Goal: Task Accomplishment & Management: Use online tool/utility

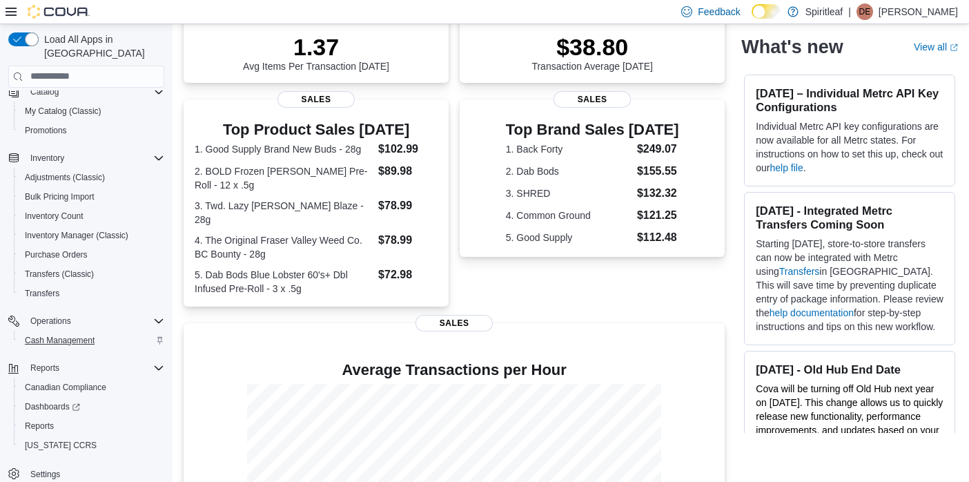
scroll to position [276, 0]
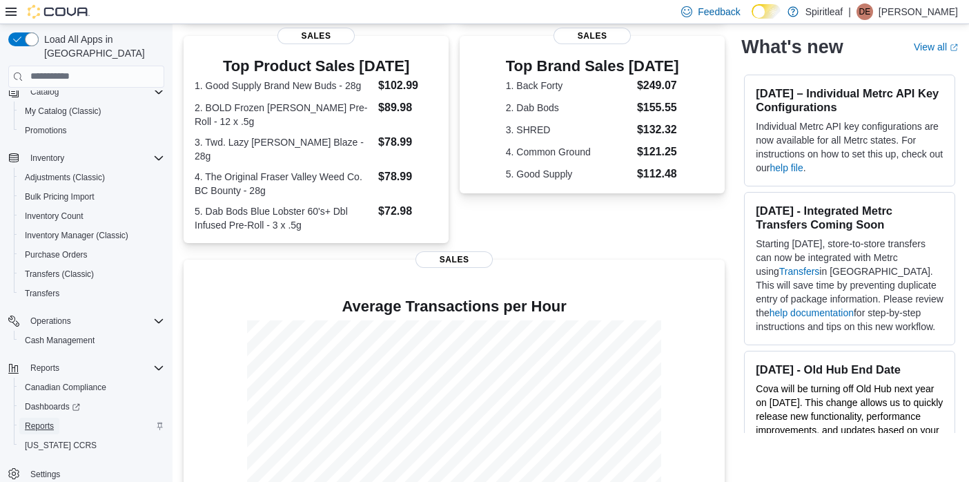
click at [28, 420] on span "Reports" at bounding box center [39, 425] width 29 height 11
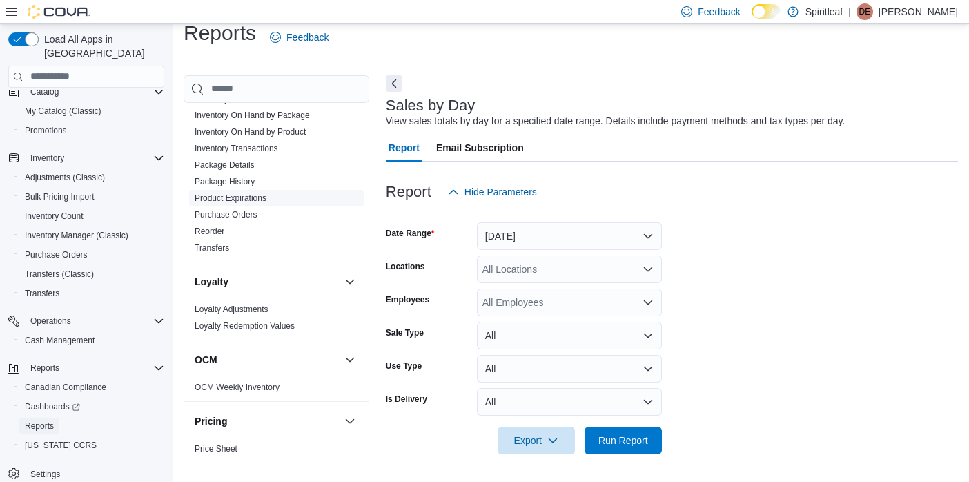
scroll to position [690, 0]
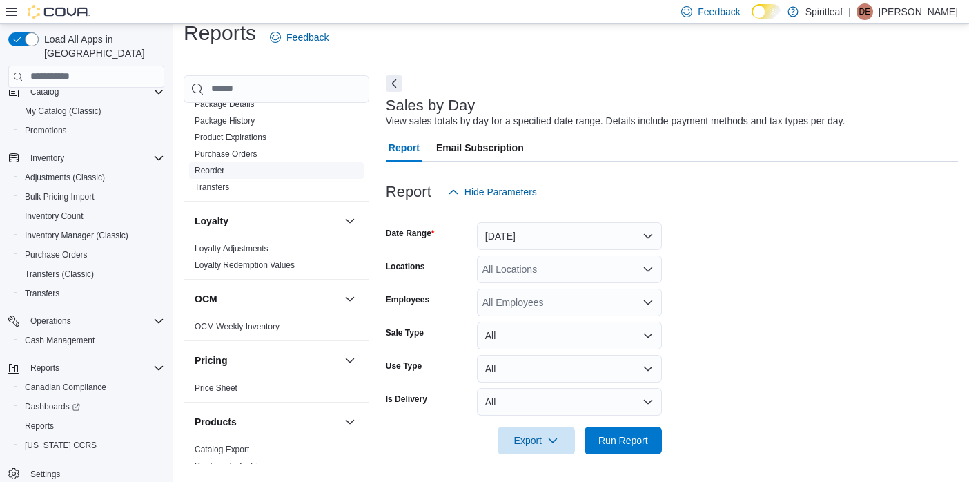
click at [215, 166] on link "Reorder" at bounding box center [210, 171] width 30 height 10
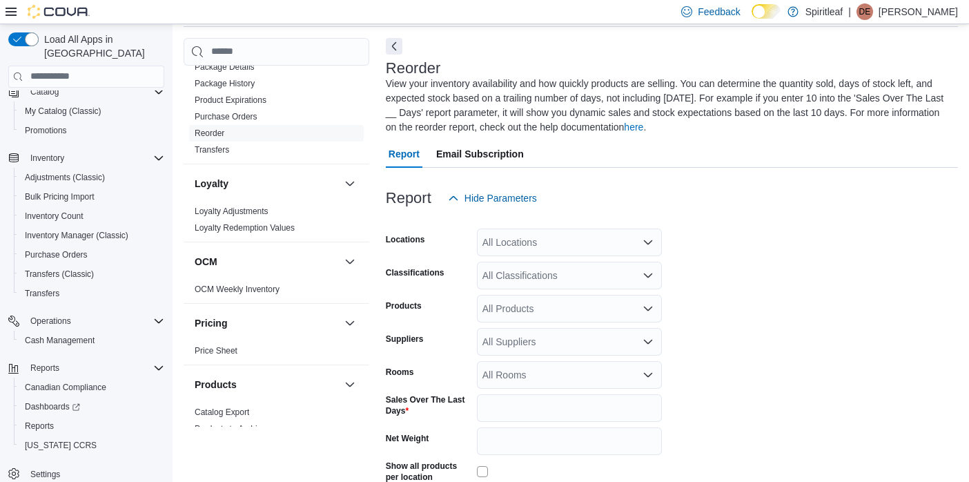
scroll to position [75, 0]
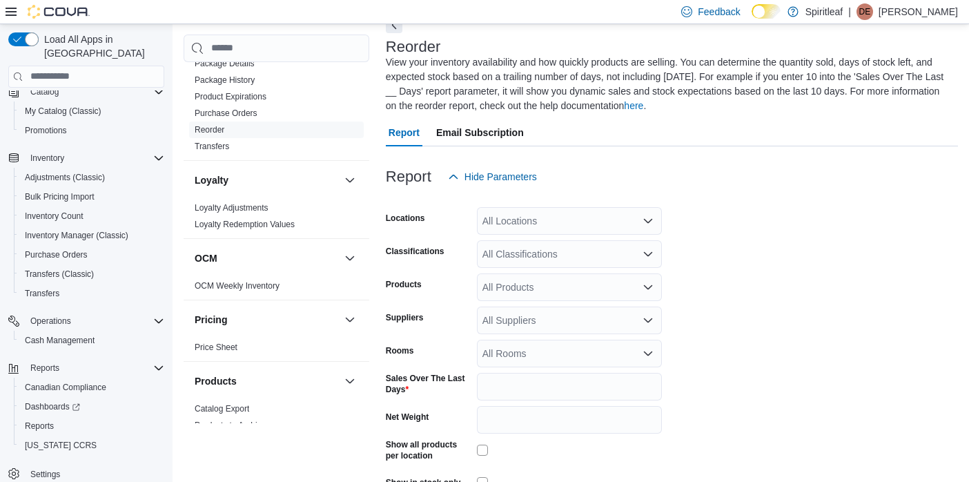
click at [551, 219] on div "All Locations" at bounding box center [569, 221] width 185 height 28
type input "***"
click at [559, 238] on span "206 - [PERSON_NAME]" at bounding box center [580, 245] width 104 height 14
click at [760, 211] on form "Locations 206 - [PERSON_NAME] Classifications All Classifications Products All …" at bounding box center [672, 361] width 572 height 341
click at [652, 253] on icon "Open list of options" at bounding box center [648, 254] width 11 height 11
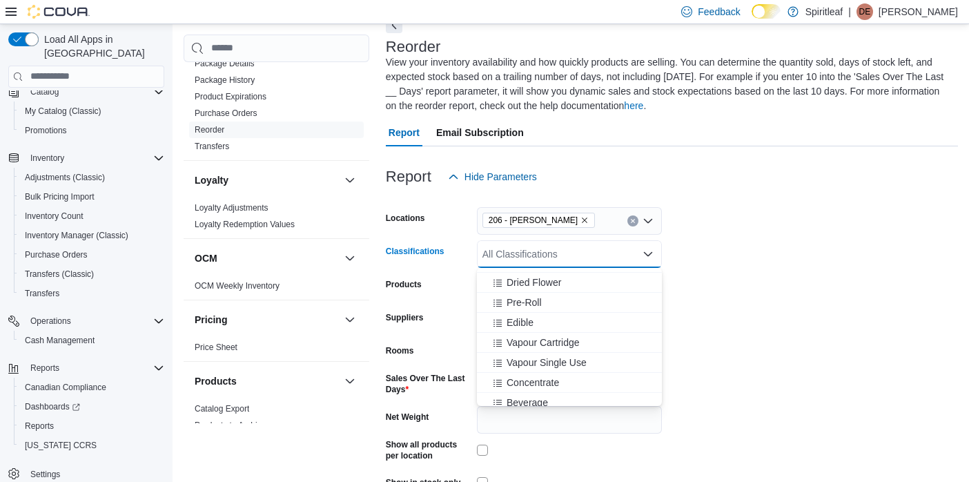
scroll to position [276, 0]
click at [584, 301] on div "Edible" at bounding box center [569, 302] width 168 height 14
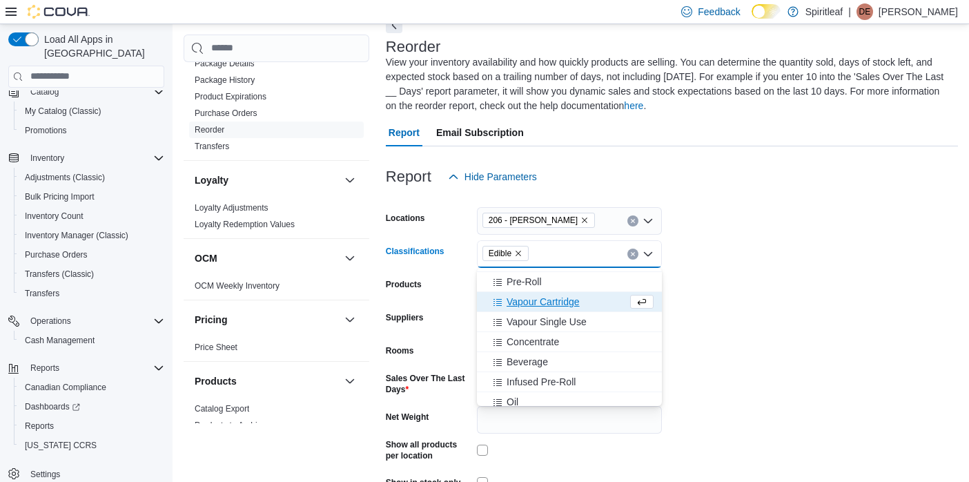
click at [604, 302] on div "Vapour Cartridge" at bounding box center [556, 302] width 142 height 14
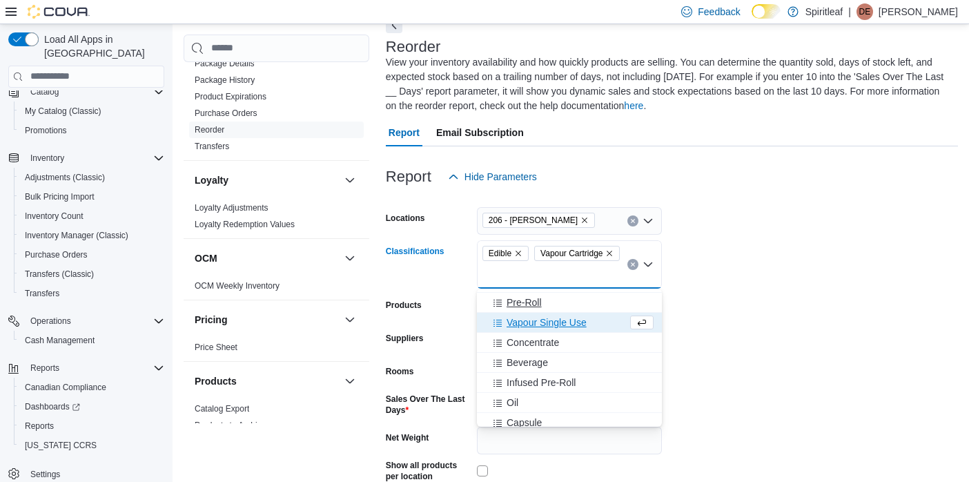
click at [610, 324] on div "Vapour Single Use" at bounding box center [556, 323] width 142 height 14
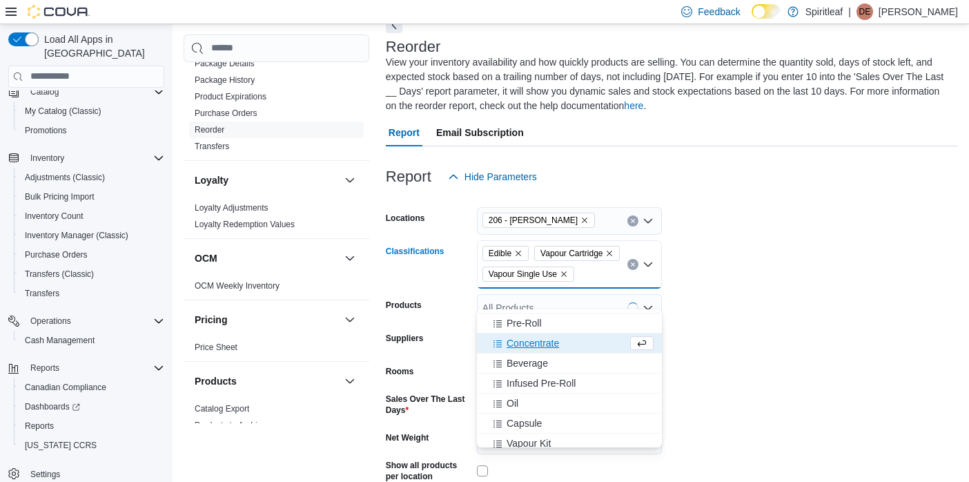
click at [594, 340] on div "Concentrate" at bounding box center [556, 343] width 142 height 14
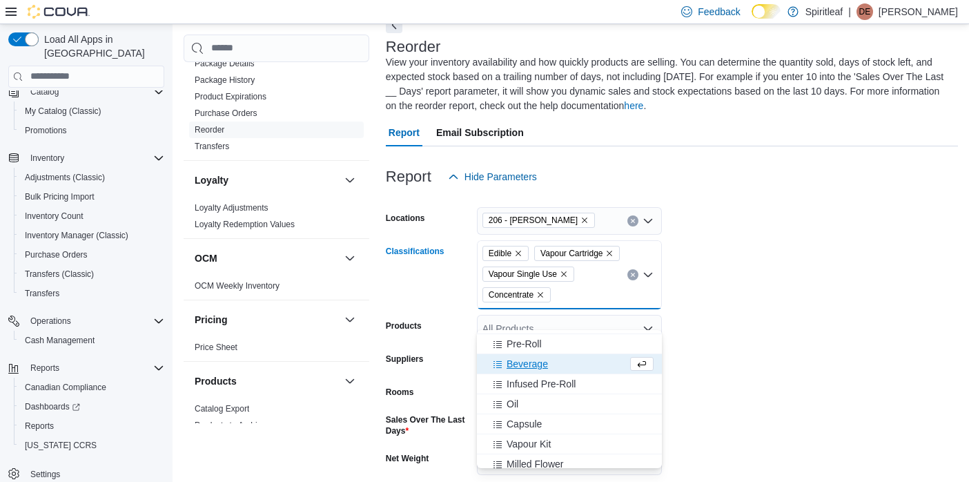
click at [592, 365] on div "Beverage" at bounding box center [556, 364] width 142 height 14
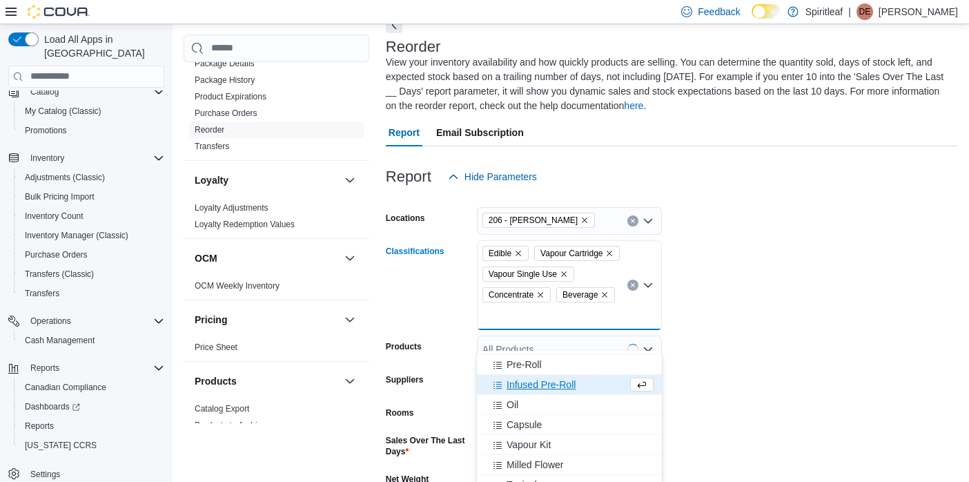
click at [592, 385] on div "Infused Pre-Roll" at bounding box center [556, 385] width 142 height 14
click at [588, 387] on div "Oil" at bounding box center [556, 385] width 142 height 14
click at [588, 393] on button "Capsule" at bounding box center [569, 385] width 185 height 20
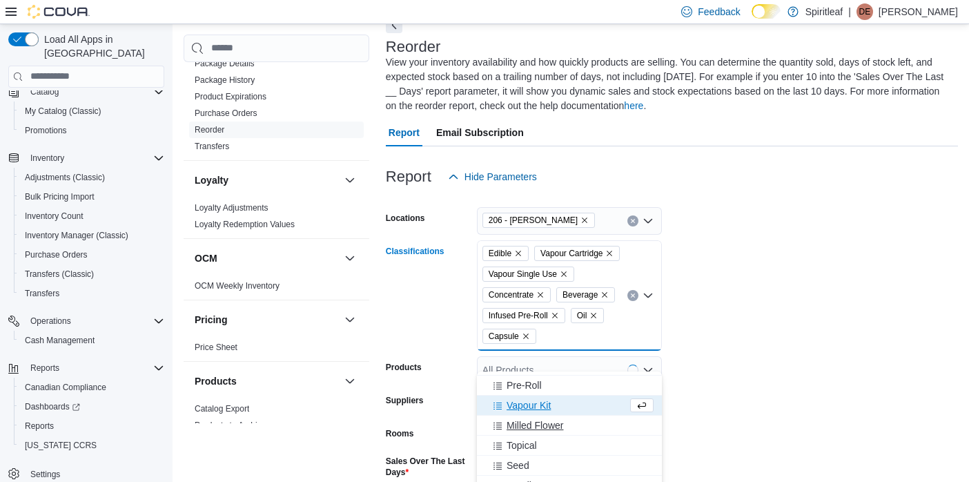
click at [592, 424] on div "Milled Flower" at bounding box center [569, 425] width 168 height 14
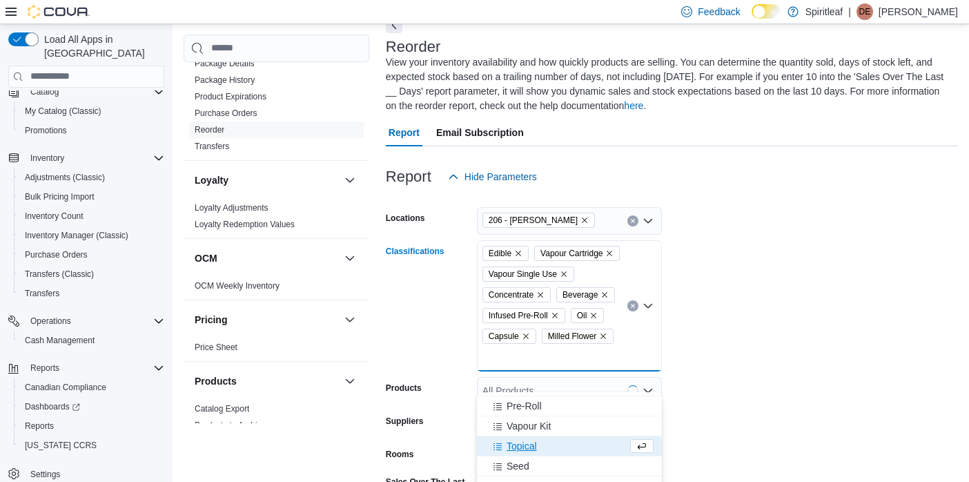
click at [594, 445] on div "Topical" at bounding box center [556, 446] width 142 height 14
click at [594, 404] on div "Pre-Roll" at bounding box center [569, 406] width 168 height 14
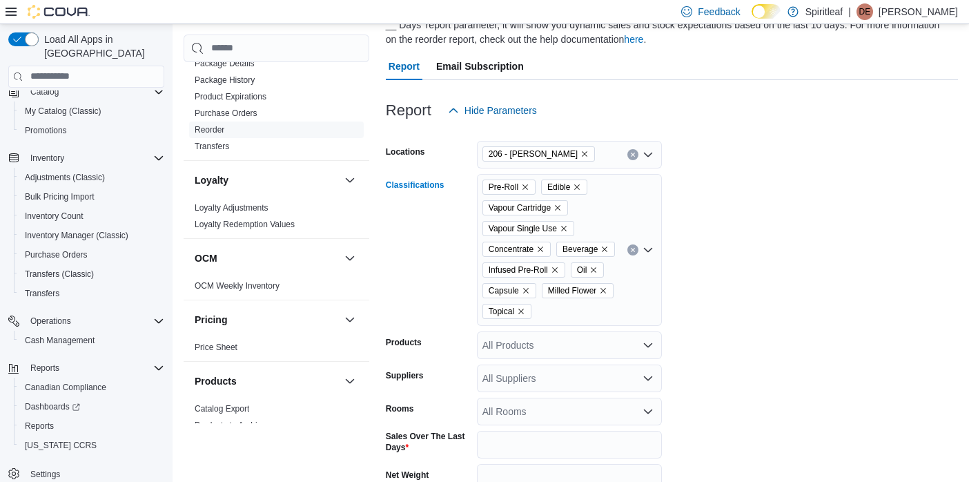
scroll to position [144, 0]
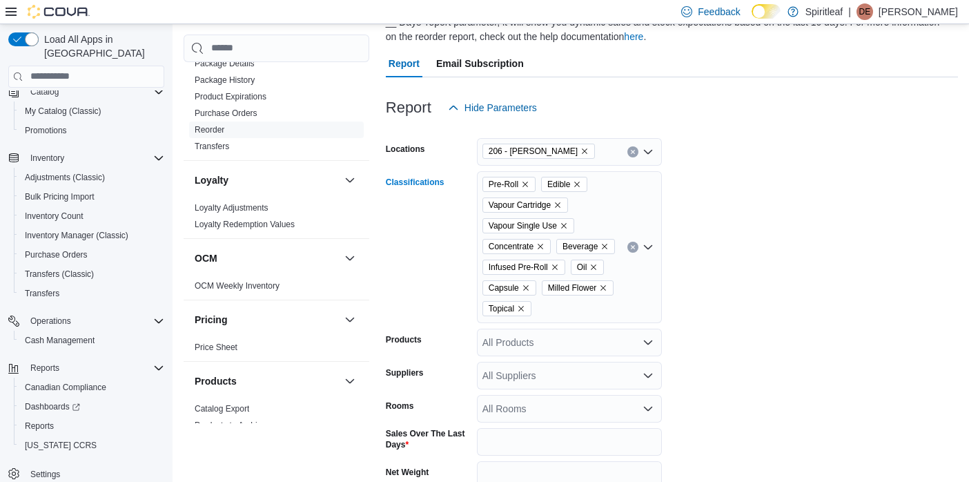
click at [648, 248] on icon "Open list of options" at bounding box center [648, 247] width 8 height 4
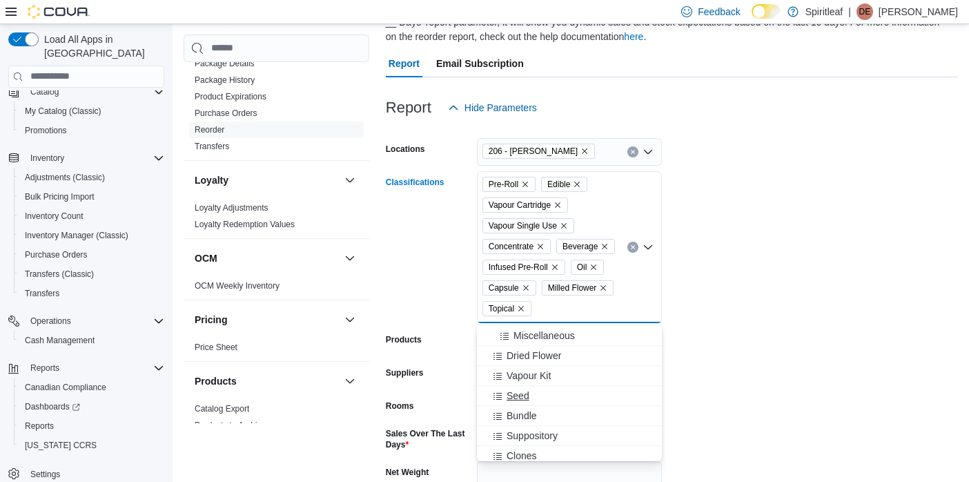
scroll to position [207, 0]
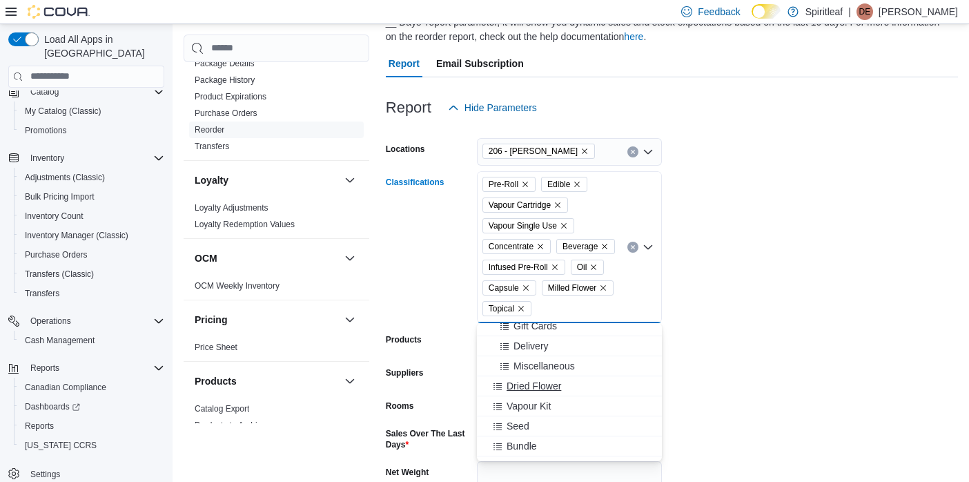
click at [592, 383] on div "Dried Flower" at bounding box center [569, 386] width 168 height 14
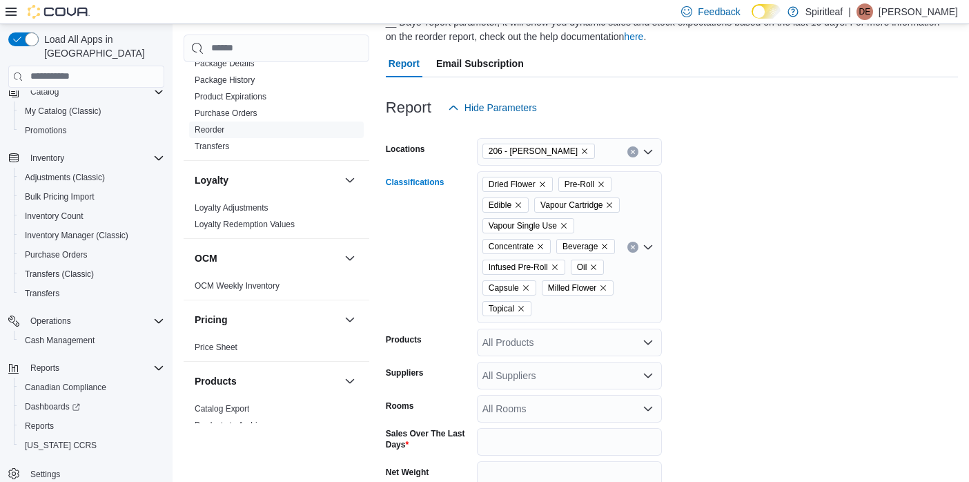
scroll to position [213, 0]
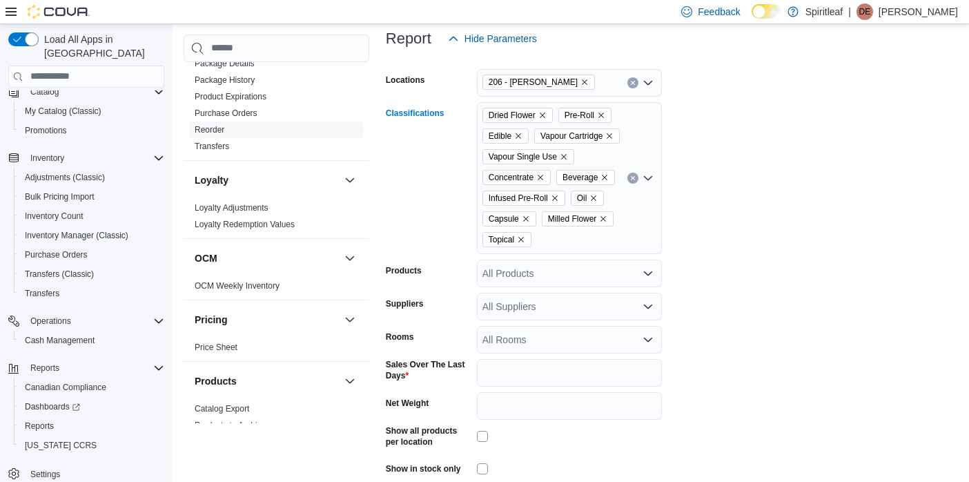
click at [729, 261] on form "Locations 206 - [PERSON_NAME] Classifications Dried Flower Pre-Roll Edible Vapo…" at bounding box center [672, 284] width 572 height 465
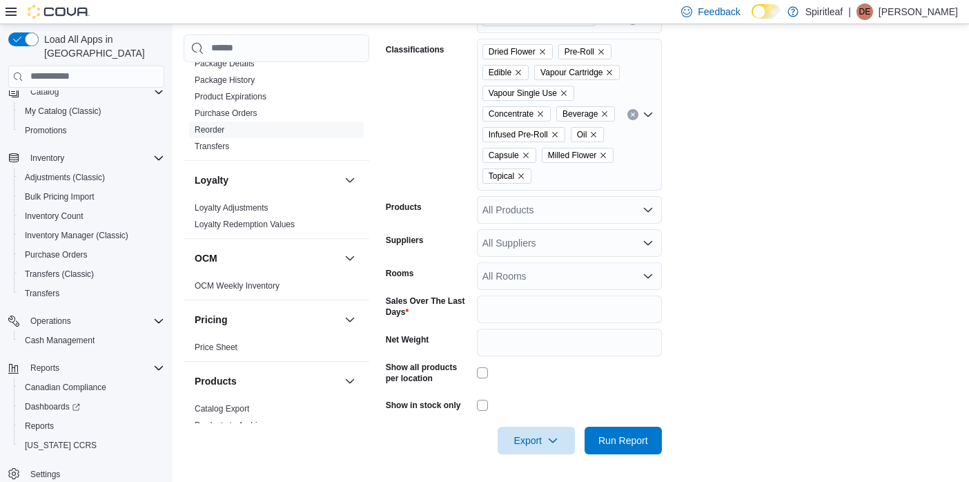
scroll to position [297, 0]
click at [534, 438] on span "Export" at bounding box center [536, 440] width 61 height 28
click at [552, 371] on span "Export to Excel" at bounding box center [538, 376] width 62 height 11
click at [535, 371] on span "Export to Excel" at bounding box center [538, 376] width 62 height 11
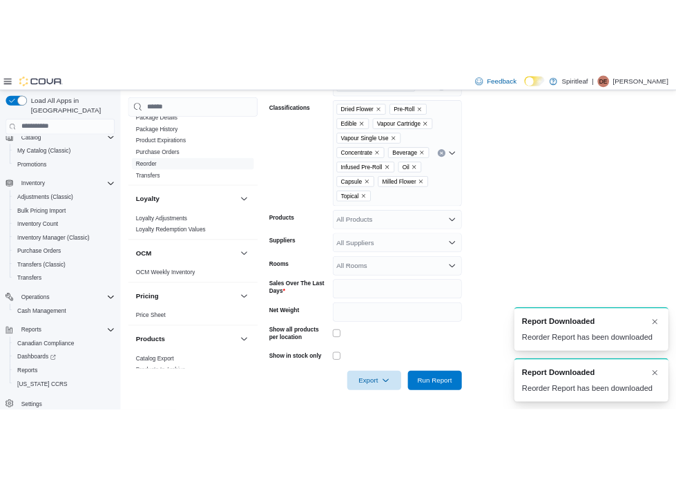
scroll to position [0, 0]
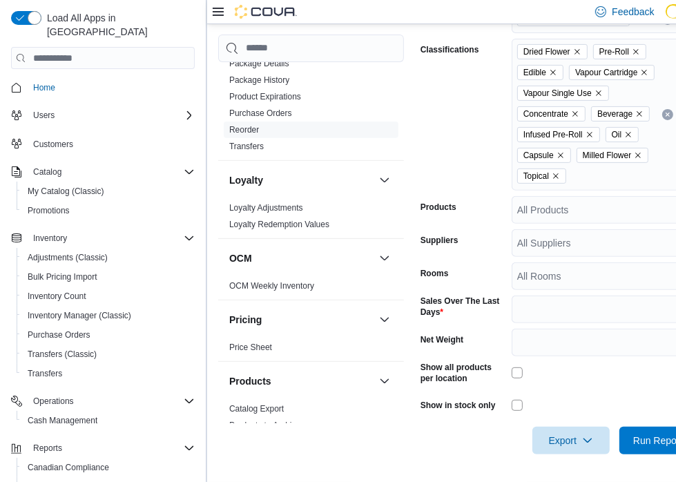
click at [555, 179] on icon "Remove Topical from selection in this group" at bounding box center [556, 176] width 6 height 6
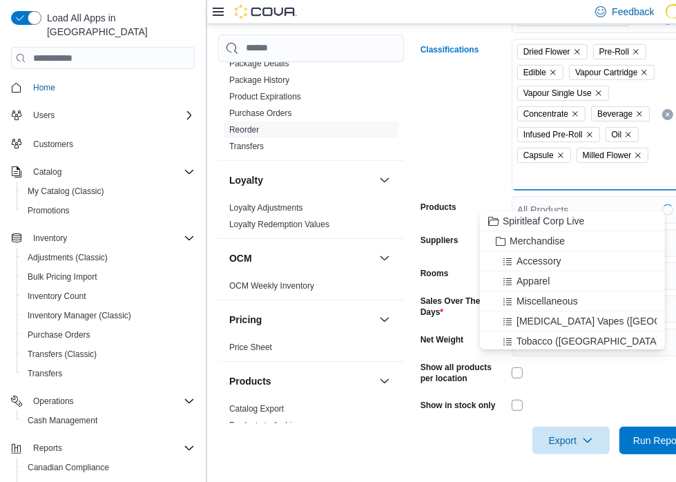
click at [639, 159] on icon "Remove Milled Flower from selection in this group" at bounding box center [638, 155] width 8 height 8
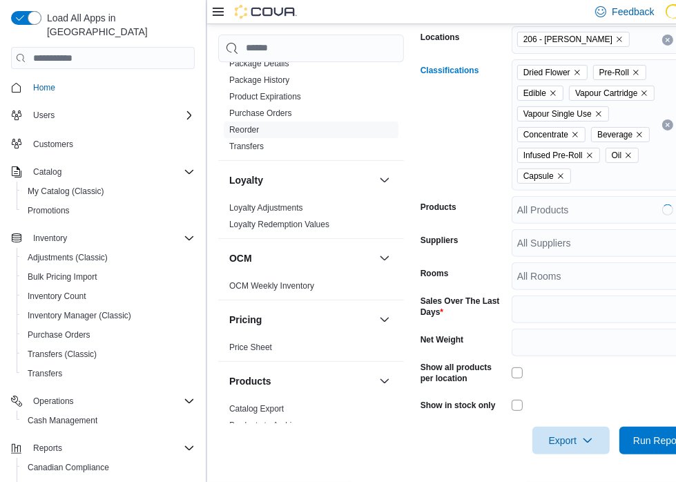
scroll to position [291, 0]
click at [586, 154] on icon "Remove Infused Pre-Roll from selection in this group" at bounding box center [589, 155] width 8 height 8
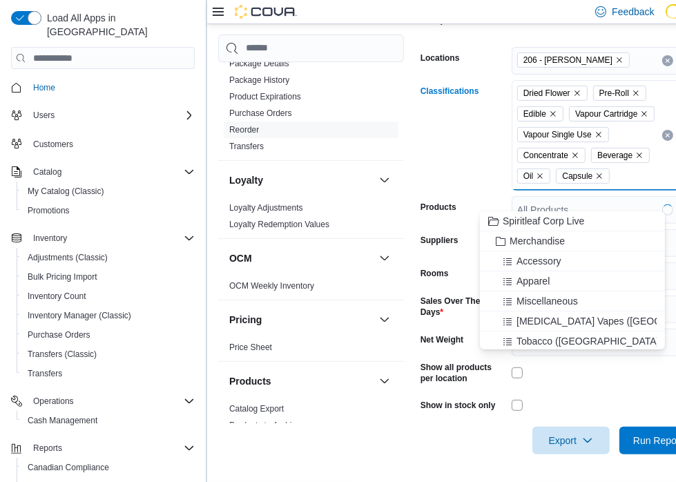
click at [640, 113] on icon "Remove Vapour Cartridge from selection in this group" at bounding box center [644, 114] width 8 height 8
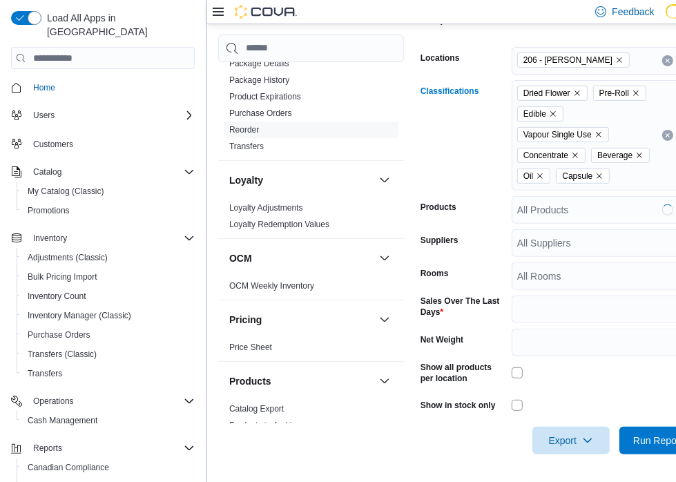
scroll to position [249, 0]
click at [555, 111] on icon "Remove Edible from selection in this group" at bounding box center [553, 114] width 8 height 8
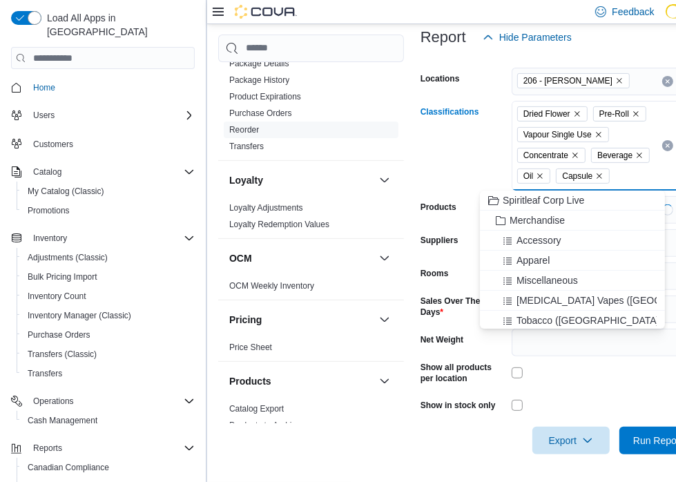
click at [579, 111] on icon "Remove Dried Flower from selection in this group" at bounding box center [577, 114] width 6 height 6
click at [560, 107] on span "Pre-Roll" at bounding box center [543, 114] width 41 height 14
click at [599, 135] on icon "Remove Vapour Single Use from selection in this group" at bounding box center [599, 135] width 6 height 6
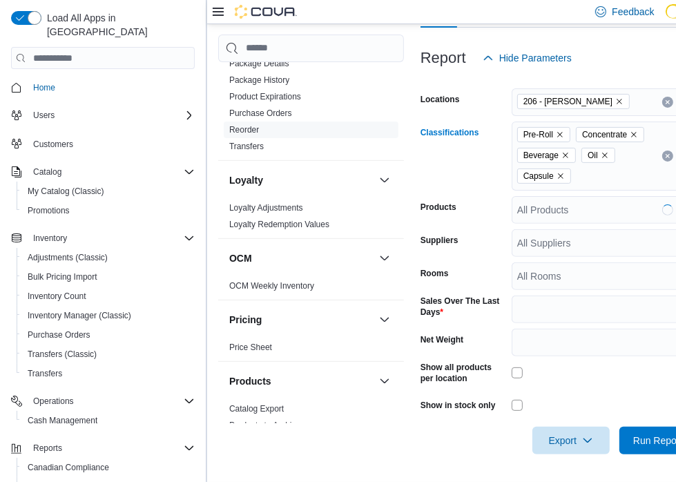
scroll to position [208, 0]
click at [557, 132] on icon "Remove Pre-Roll from selection in this group" at bounding box center [560, 134] width 8 height 8
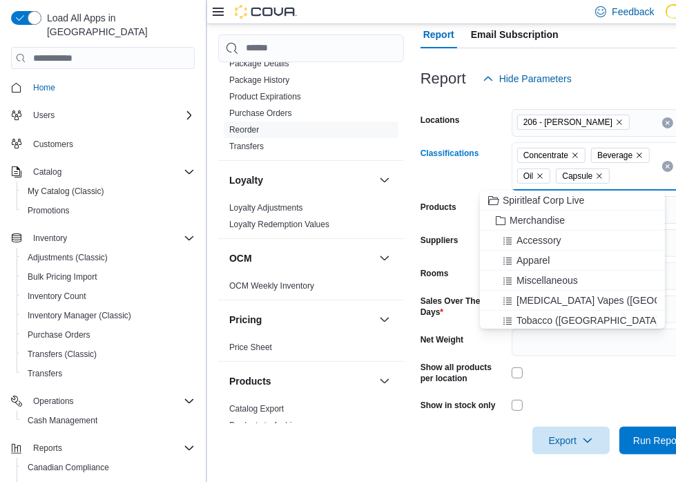
click at [577, 151] on icon "Remove Concentrate from selection in this group" at bounding box center [575, 155] width 8 height 8
click at [562, 156] on icon "Remove Beverage from selection in this group" at bounding box center [565, 155] width 8 height 8
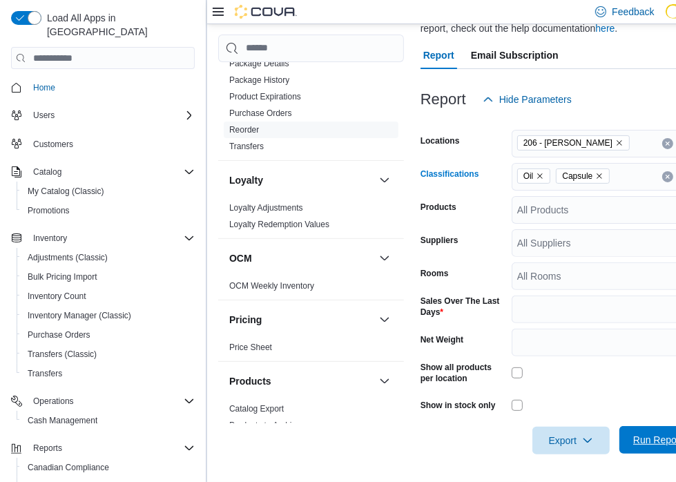
click at [653, 434] on span "Run Report" at bounding box center [658, 440] width 50 height 14
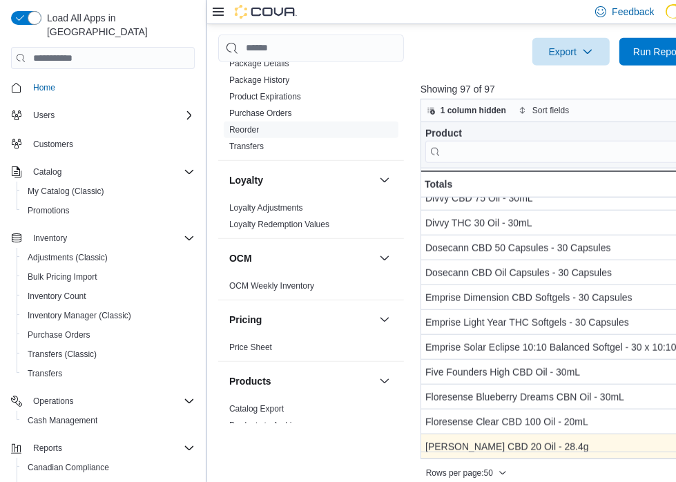
scroll to position [568, 0]
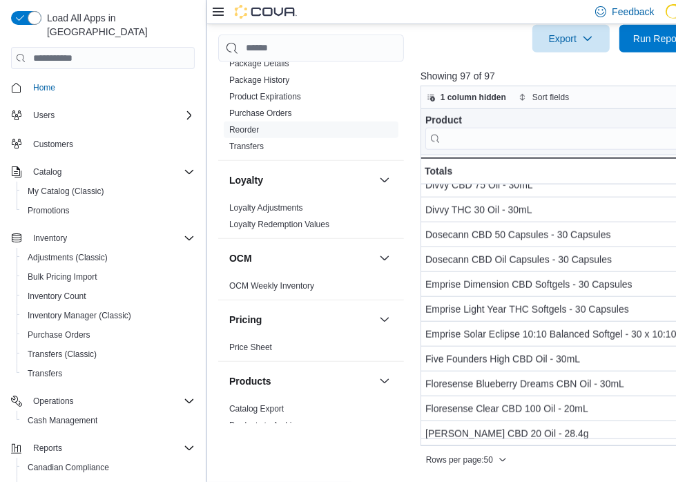
click at [612, 446] on div "Rows per page : 50 Page 1 of 2 1 2" at bounding box center [646, 458] width 453 height 25
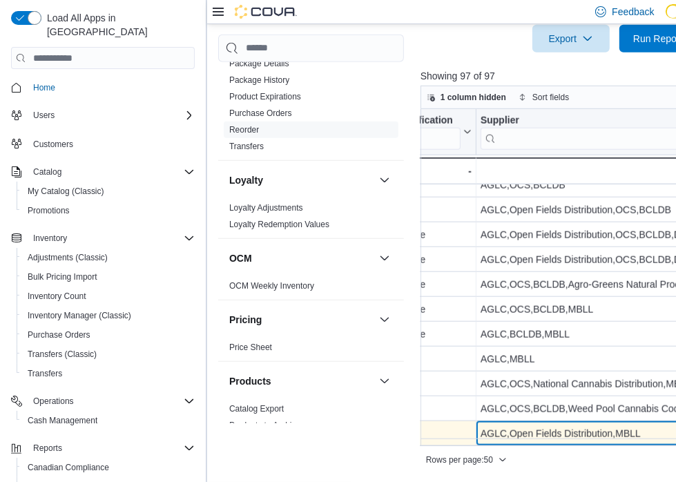
click at [610, 438] on div "AGLC,Open Fields Distribution,MBLL - Supplier, column 4, row 50" at bounding box center [614, 433] width 276 height 25
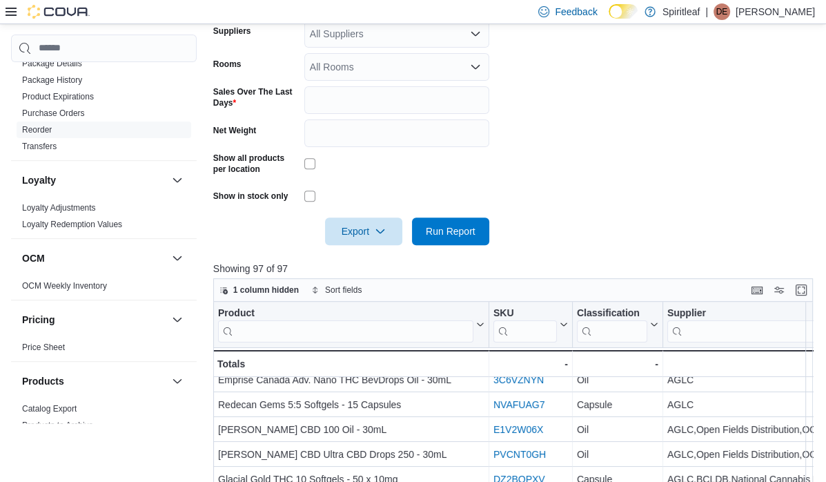
scroll to position [0, 0]
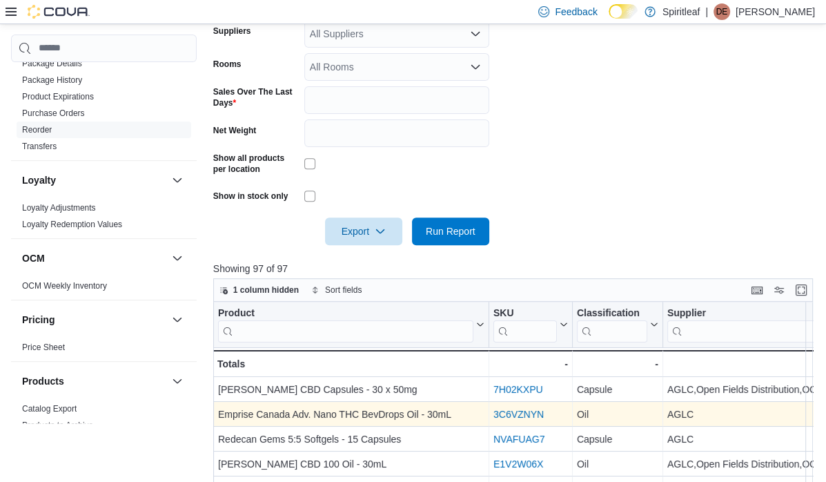
click at [514, 416] on link "3C6VZNYN" at bounding box center [519, 414] width 50 height 11
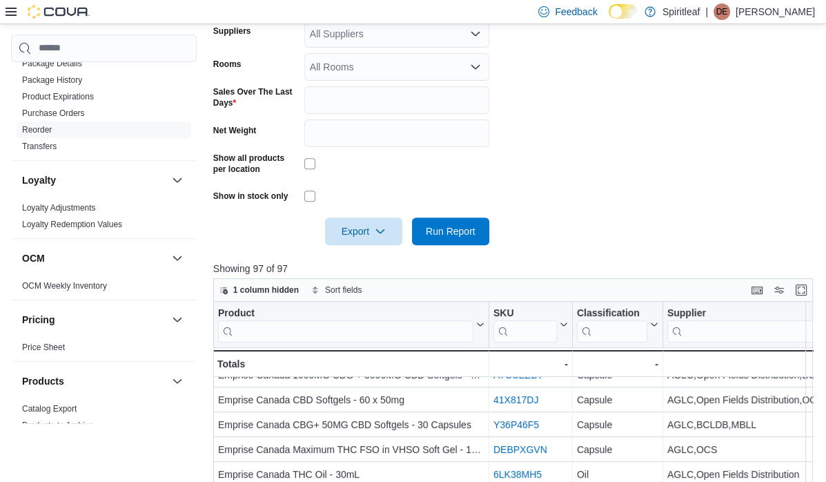
scroll to position [345, 0]
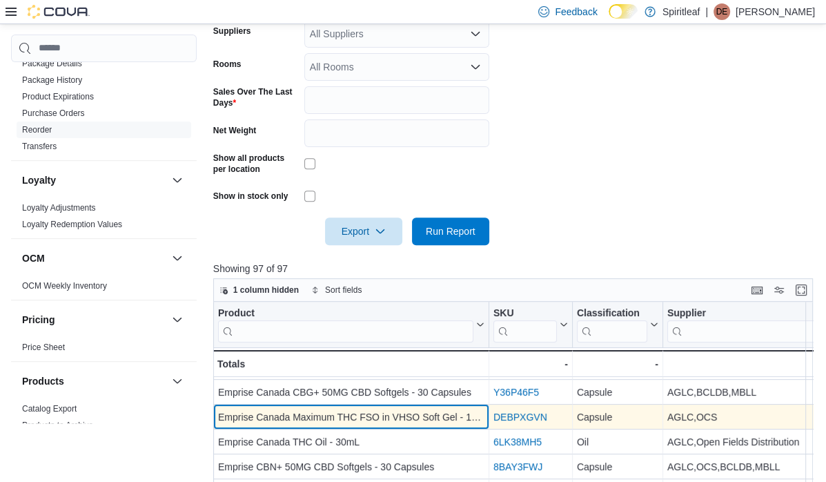
click at [424, 416] on div "Emprise Canada Maximum THC FSO in VHSO Soft Gel - 100 x 10mg" at bounding box center [351, 417] width 267 height 17
click at [330, 415] on div "Emprise Canada Maximum THC FSO in VHSO Soft Gel - 100 x 10mg" at bounding box center [351, 417] width 267 height 17
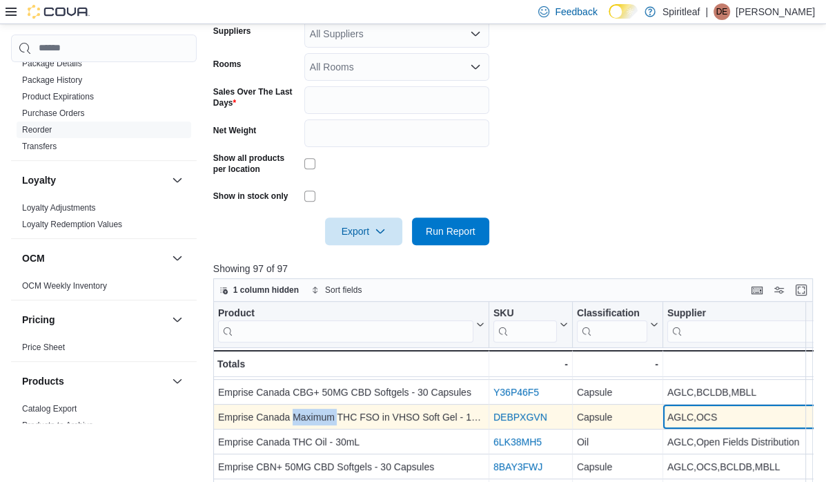
click at [765, 418] on div "AGLC,OCS" at bounding box center [801, 417] width 267 height 17
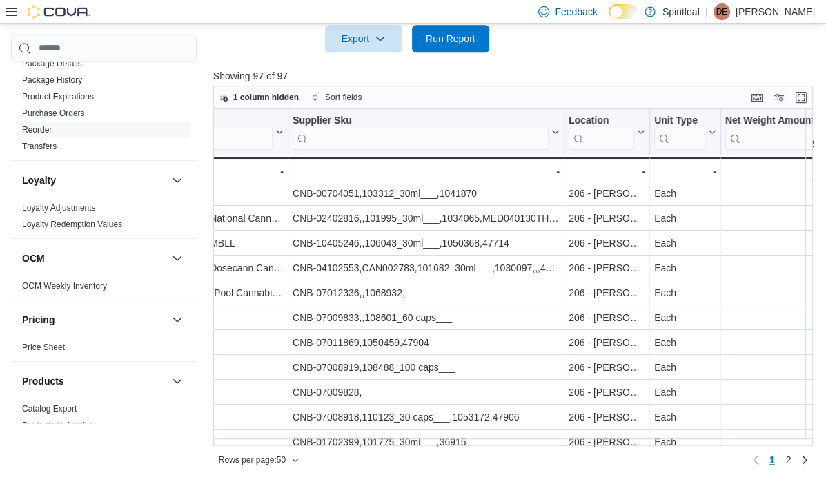
scroll to position [159, 651]
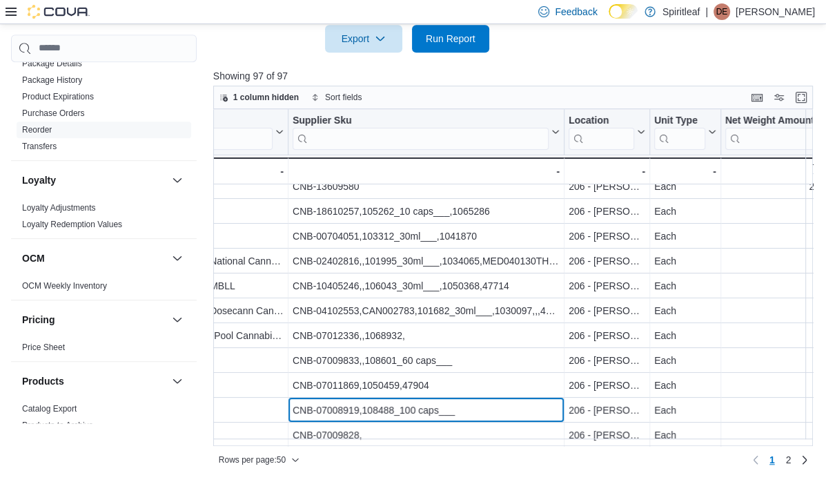
click at [331, 411] on div "CNB-07008919,108488_100 caps___ - Supplier Sku, column 5, row 16" at bounding box center [427, 410] width 276 height 25
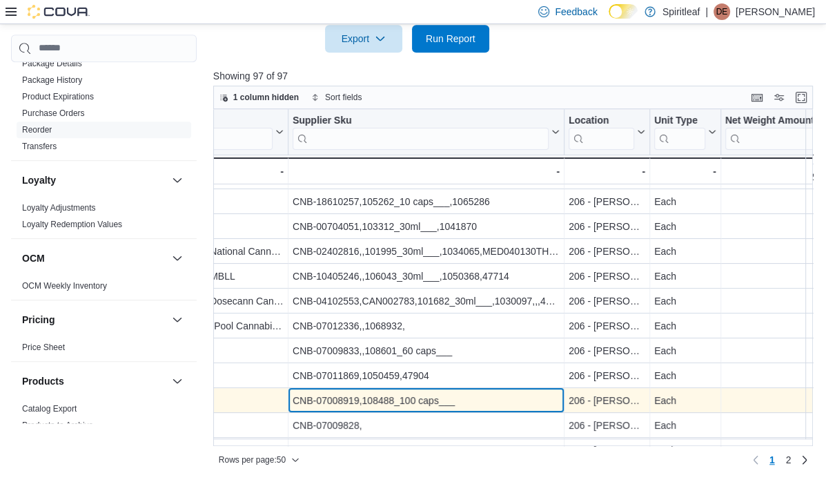
click at [353, 398] on div "CNB-07008919,108488_100 caps___" at bounding box center [426, 400] width 267 height 17
drag, startPoint x: 353, startPoint y: 398, endPoint x: 364, endPoint y: 401, distance: 11.4
click at [365, 405] on div "CNB-07008919,108488_100 caps___" at bounding box center [426, 400] width 267 height 17
click at [355, 397] on div "CNB-07008919,108488_100 caps___" at bounding box center [426, 400] width 267 height 17
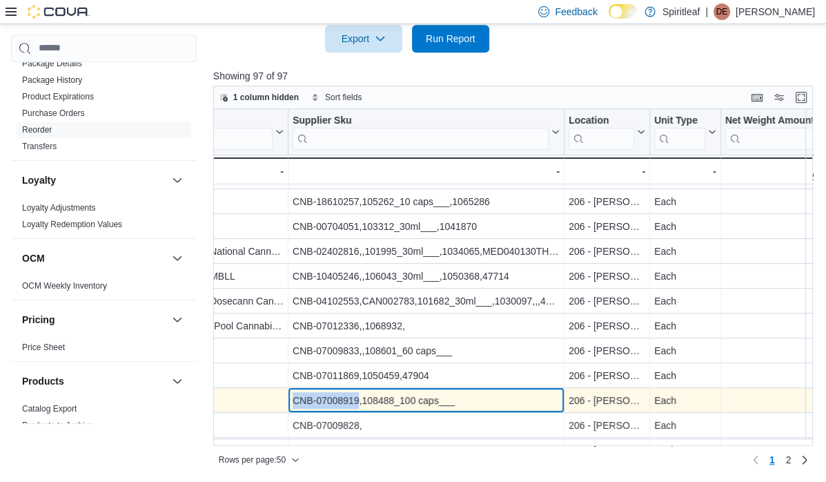
drag, startPoint x: 359, startPoint y: 399, endPoint x: 293, endPoint y: 394, distance: 66.5
click at [293, 394] on div "CNB-07008919,108488_100 caps___" at bounding box center [426, 400] width 267 height 17
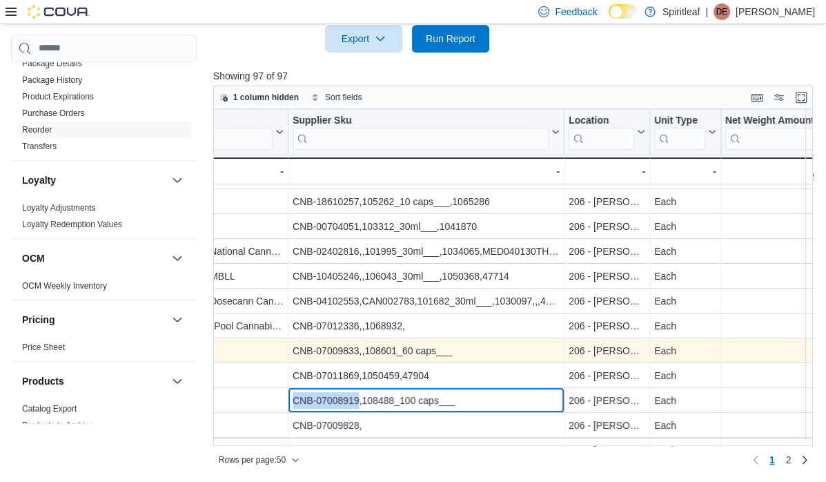
copy div "CNB-07008919"
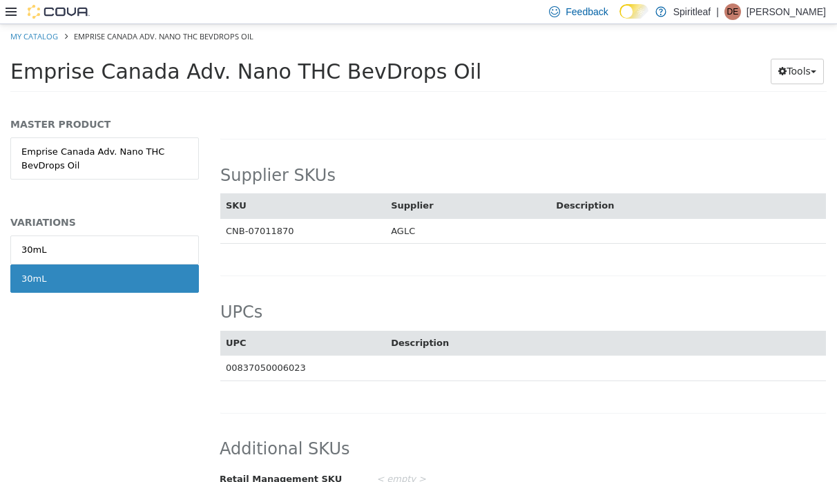
scroll to position [948, 0]
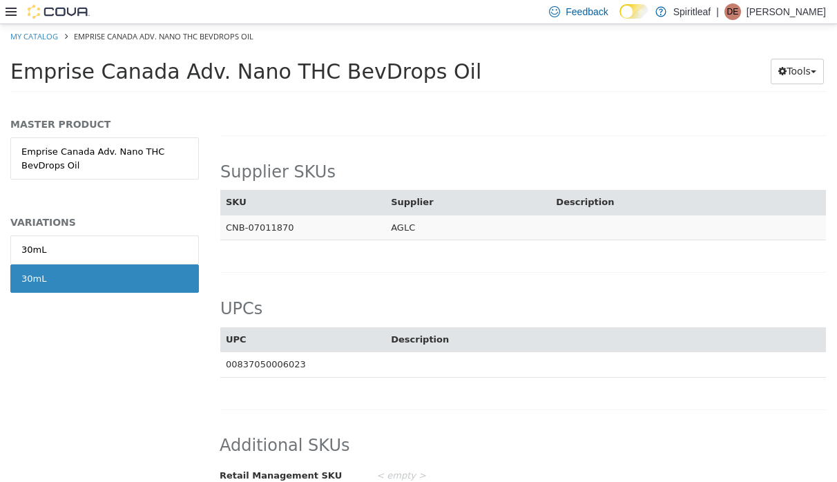
drag, startPoint x: 271, startPoint y: 207, endPoint x: 227, endPoint y: 207, distance: 43.5
click at [227, 214] on td "CNB-07011870" at bounding box center [302, 227] width 165 height 26
copy td "CNB-07011870"
